Goal: Transaction & Acquisition: Purchase product/service

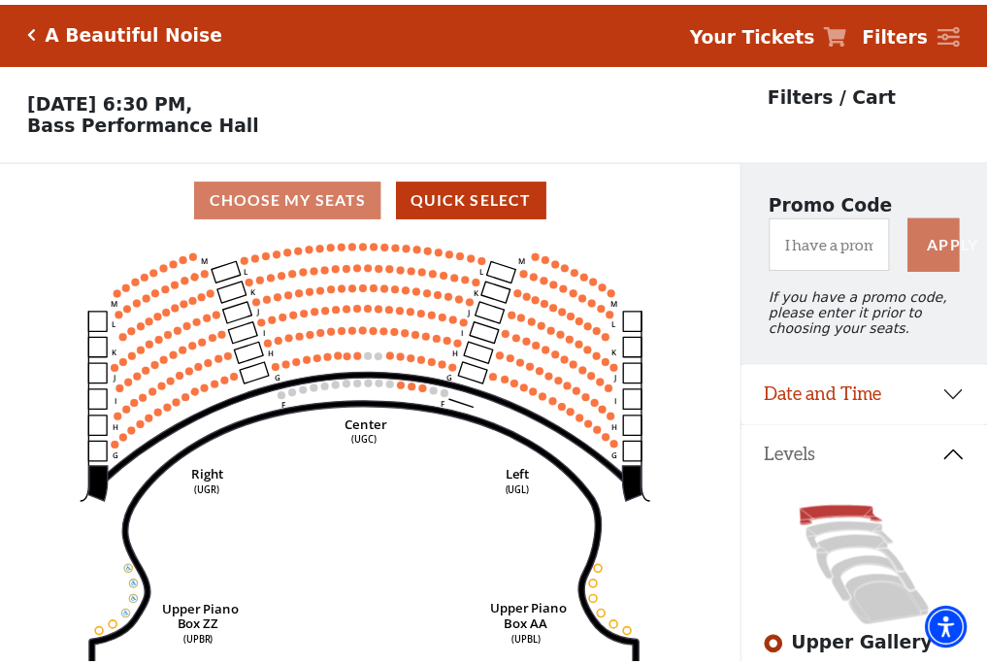
scroll to position [90, 0]
